Goal: Task Accomplishment & Management: Manage account settings

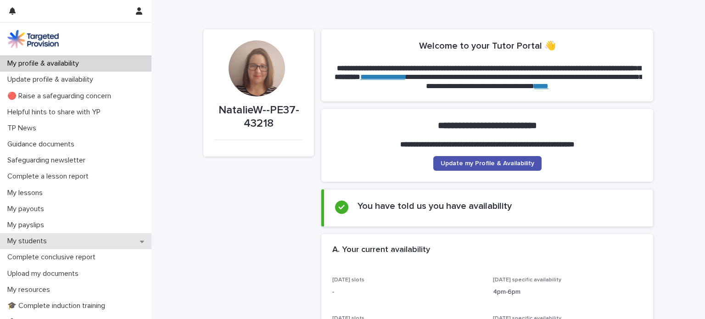
click at [81, 246] on div "My students" at bounding box center [75, 241] width 151 height 16
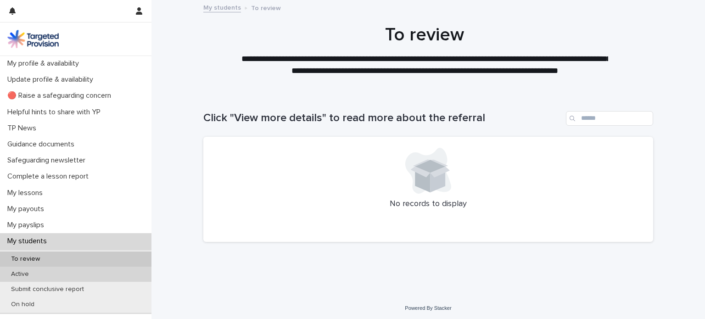
click at [74, 275] on div "Active" at bounding box center [75, 274] width 151 height 15
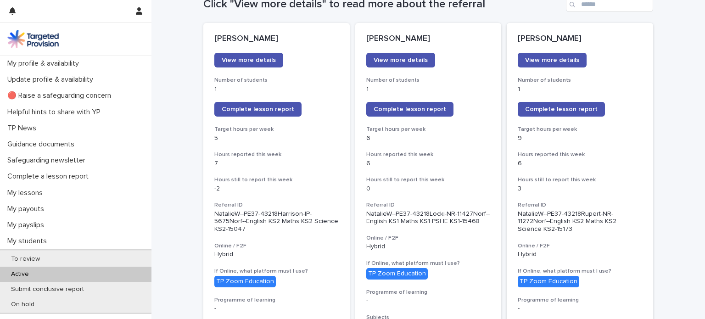
scroll to position [117, 0]
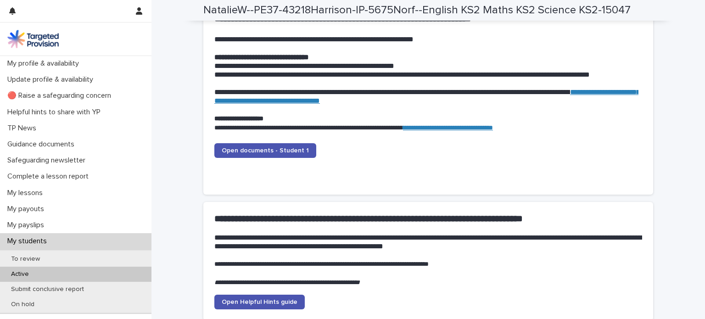
scroll to position [953, 0]
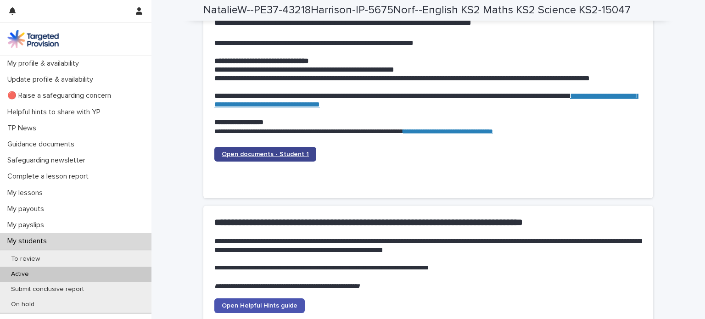
click at [303, 153] on link "Open documents - Student 1" at bounding box center [265, 154] width 102 height 15
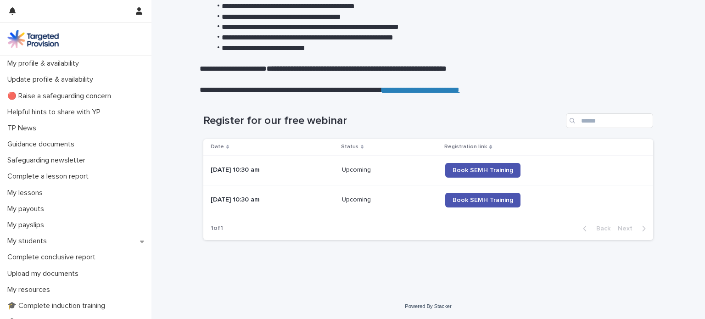
scroll to position [194, 0]
click at [490, 252] on div "Loading... Saving… Loading... Saving… Register for our free webinar Date Status…" at bounding box center [428, 182] width 459 height 175
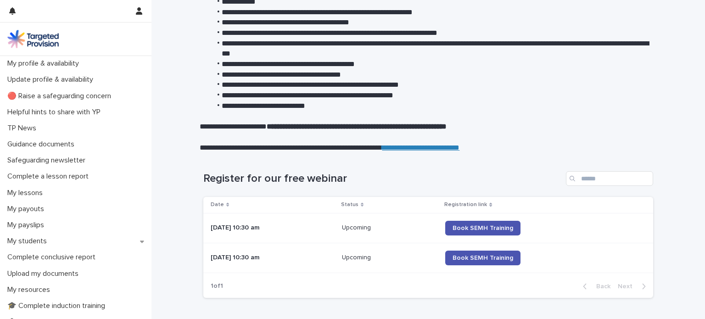
scroll to position [122, 0]
